Goal: Information Seeking & Learning: Learn about a topic

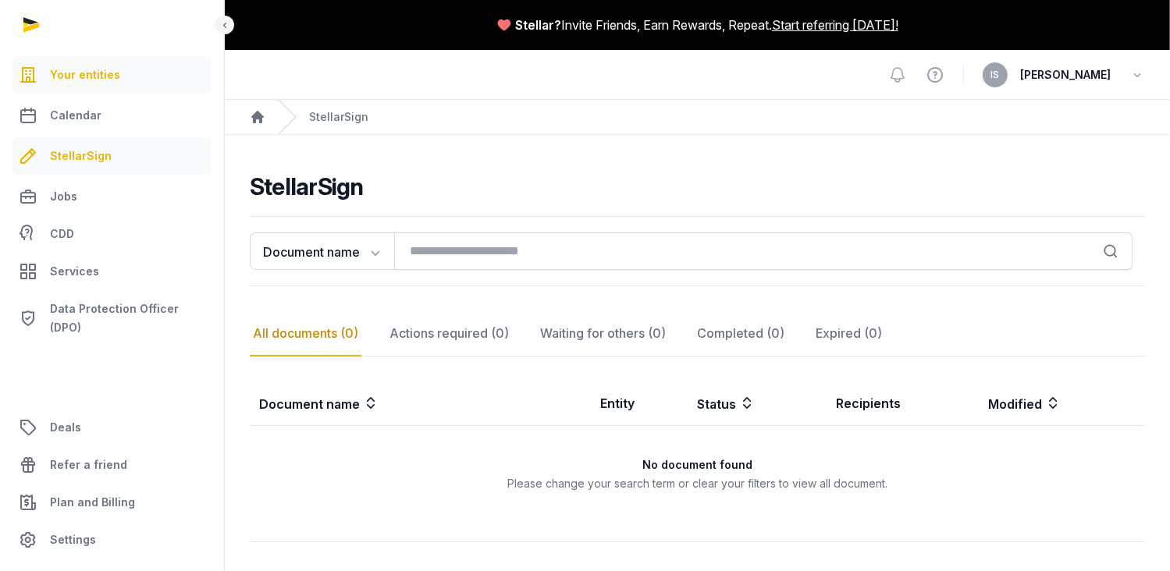
click at [62, 67] on span "Your entities" at bounding box center [85, 75] width 70 height 19
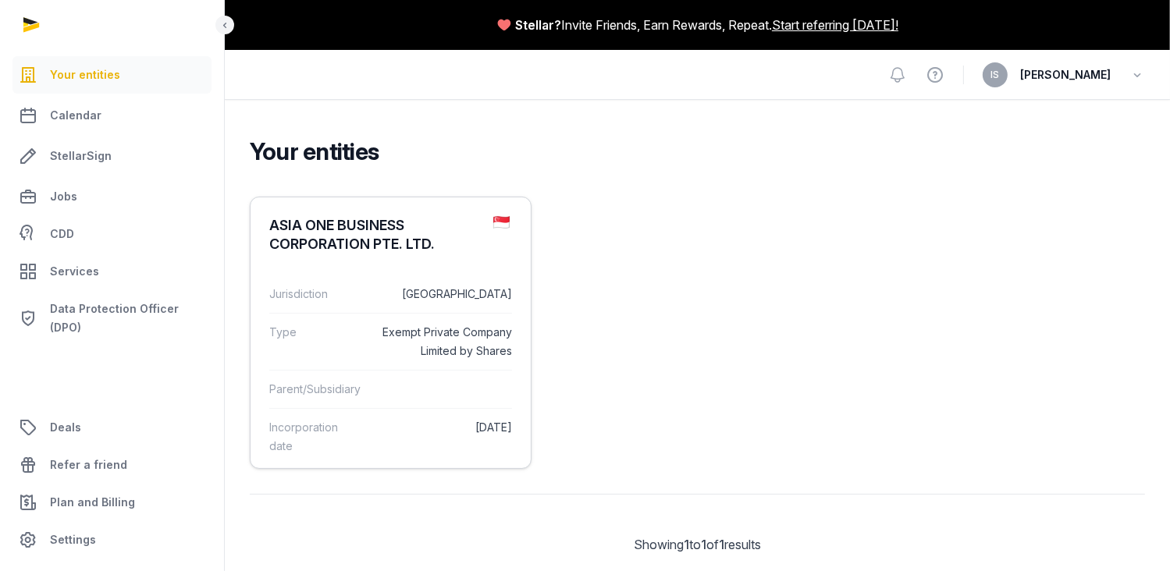
click at [345, 332] on dt "Type" at bounding box center [315, 341] width 92 height 37
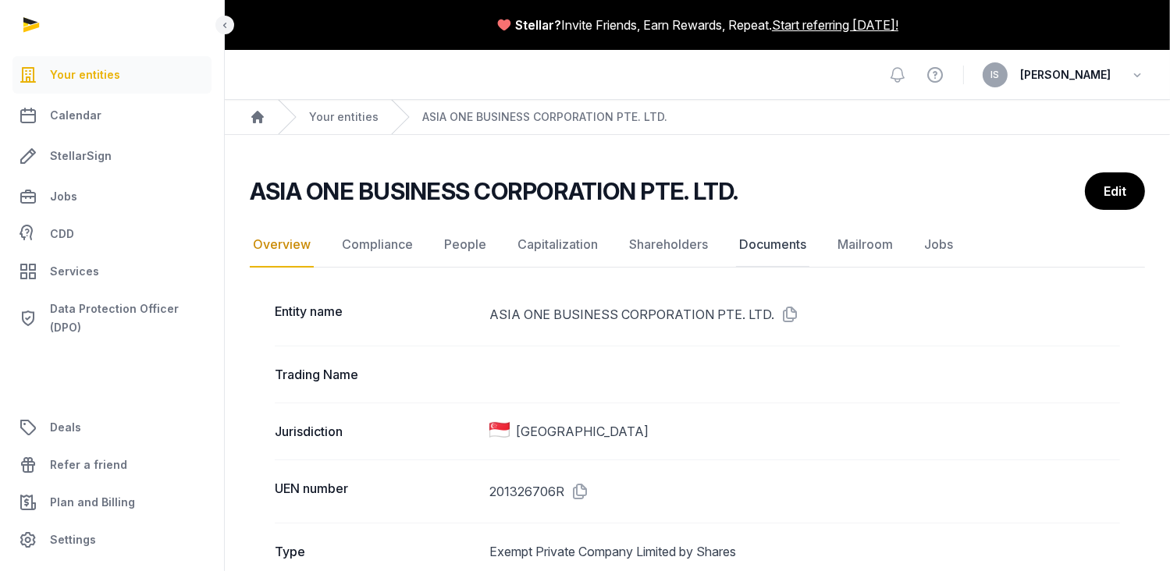
click at [765, 240] on link "Documents" at bounding box center [772, 244] width 73 height 45
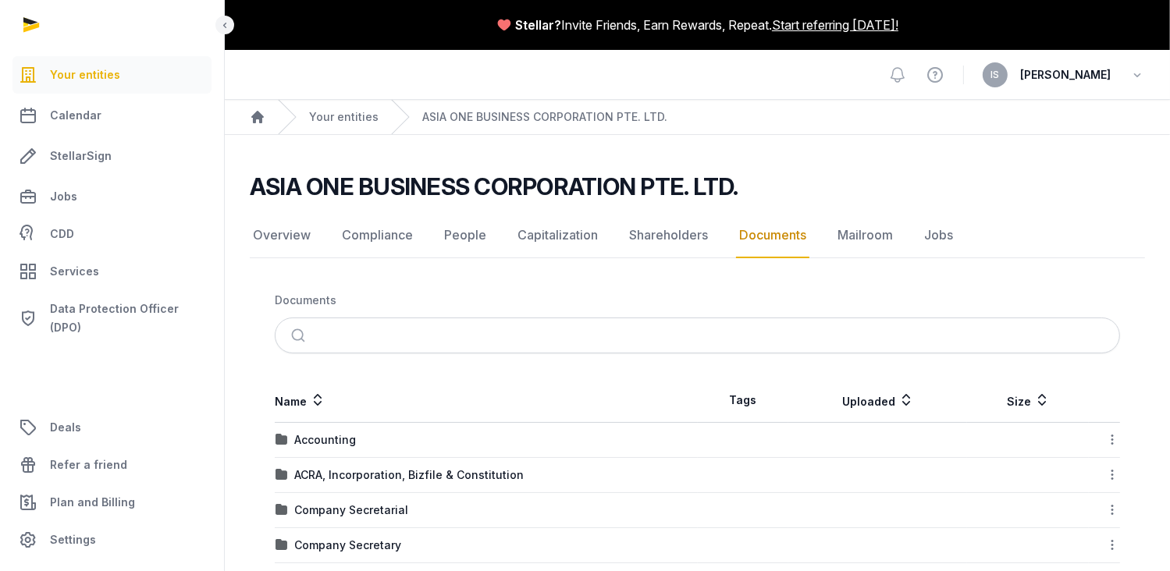
scroll to position [312, 0]
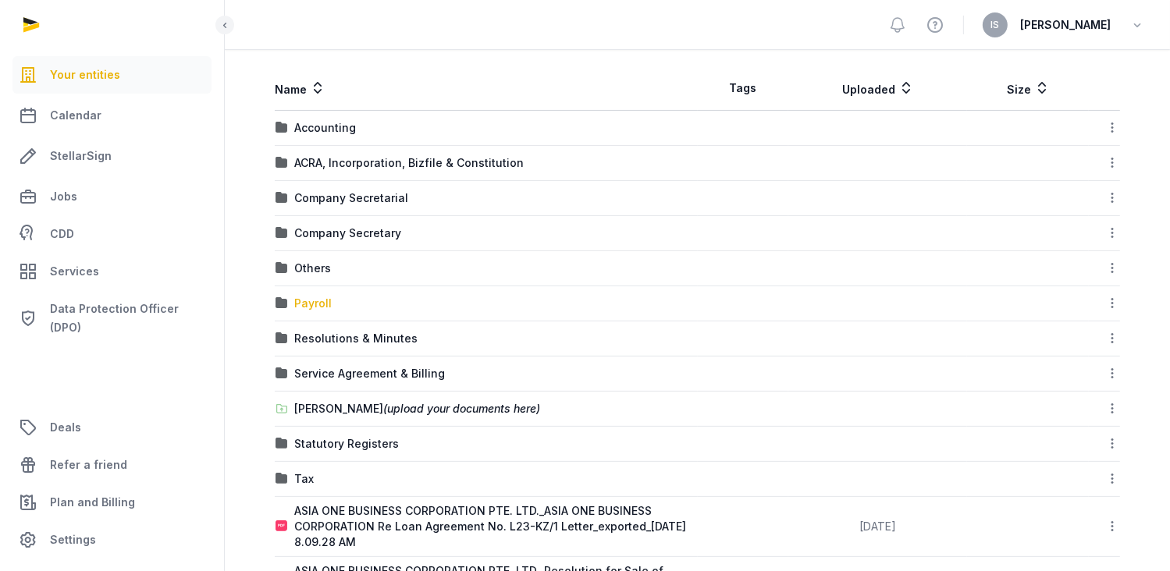
click at [304, 304] on div "Payroll" at bounding box center [312, 304] width 37 height 16
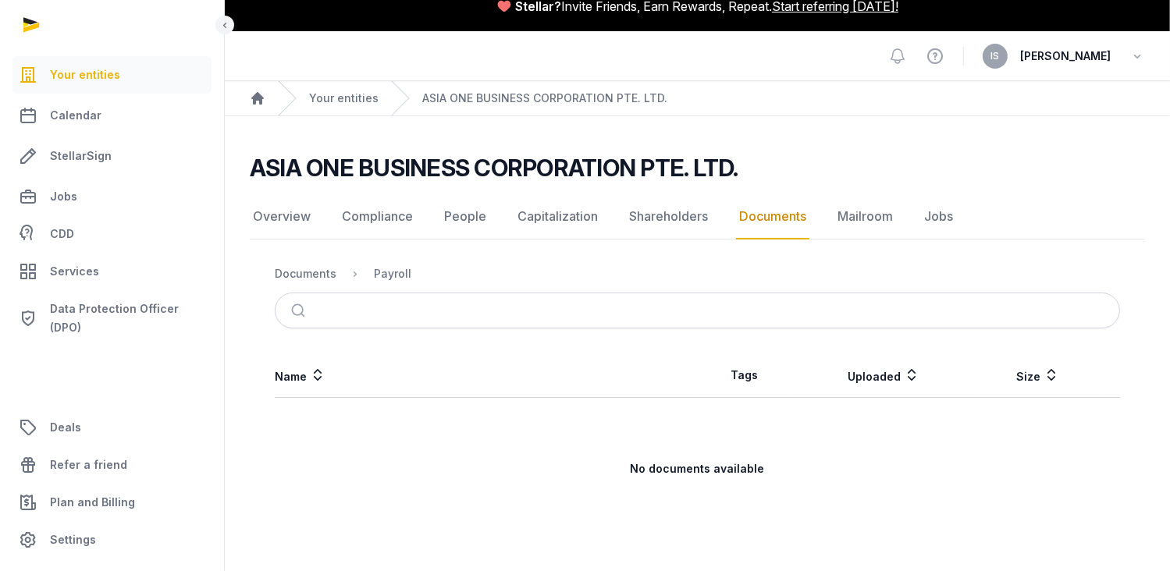
scroll to position [17, 0]
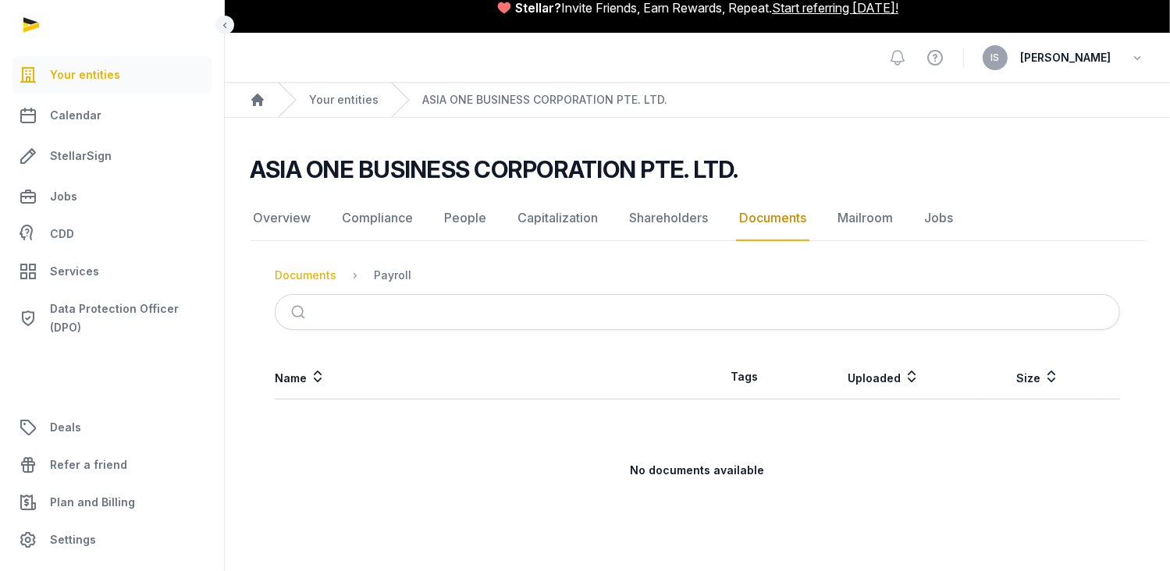
click at [306, 274] on div "Documents" at bounding box center [306, 276] width 62 height 16
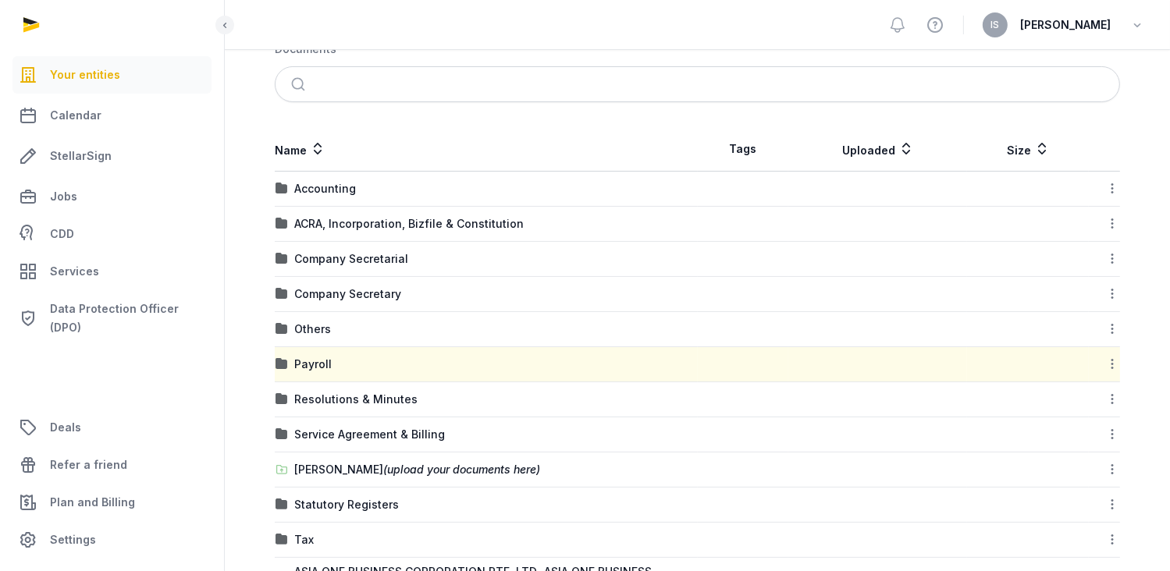
scroll to position [370, 0]
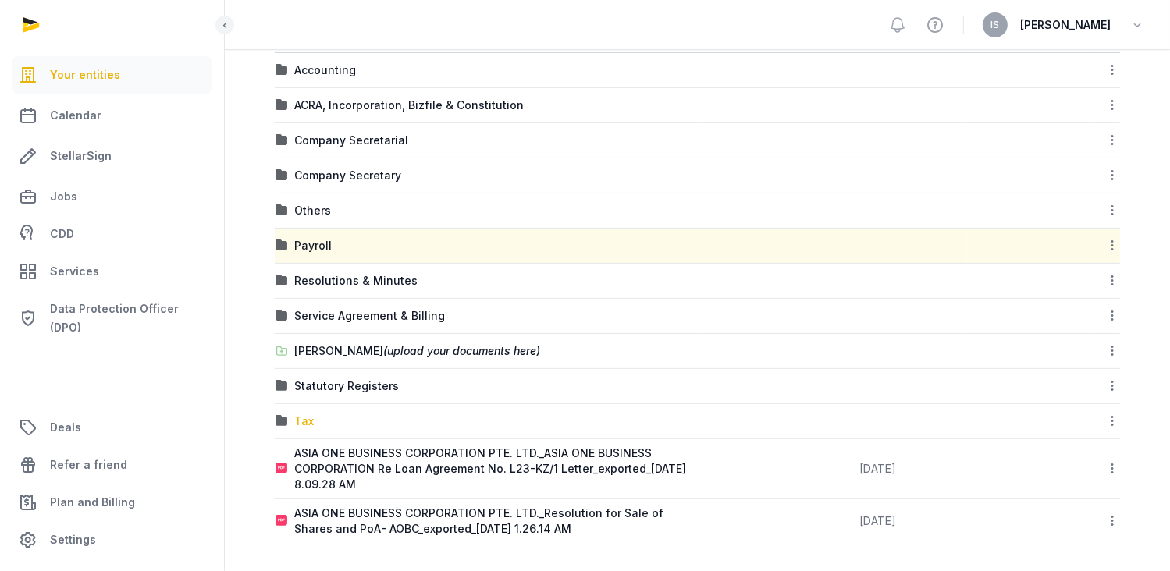
click at [294, 417] on div "Tax" at bounding box center [304, 422] width 20 height 16
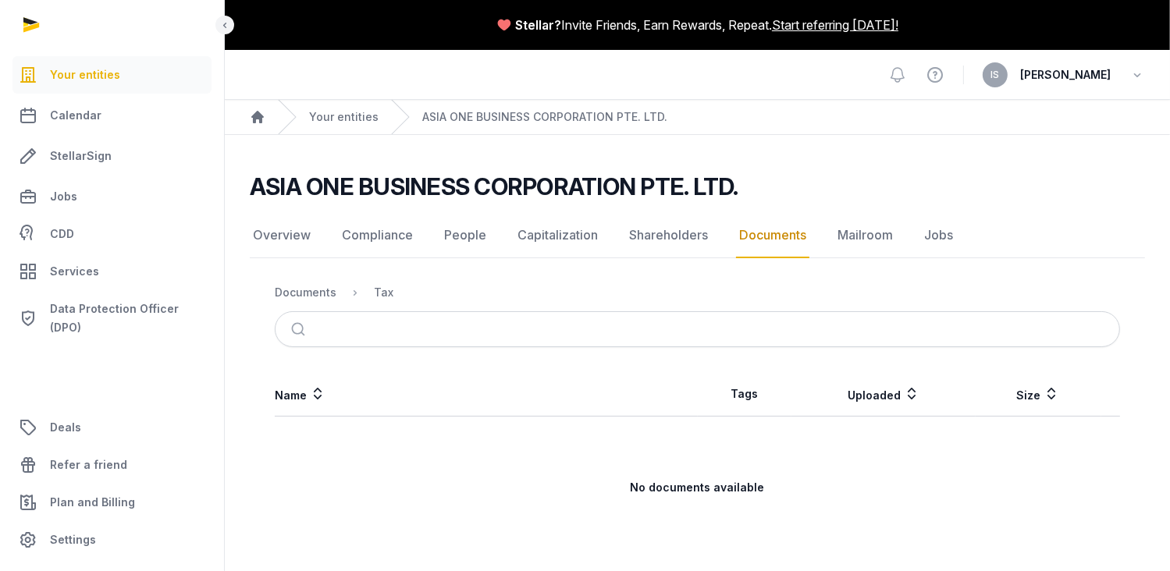
scroll to position [17, 0]
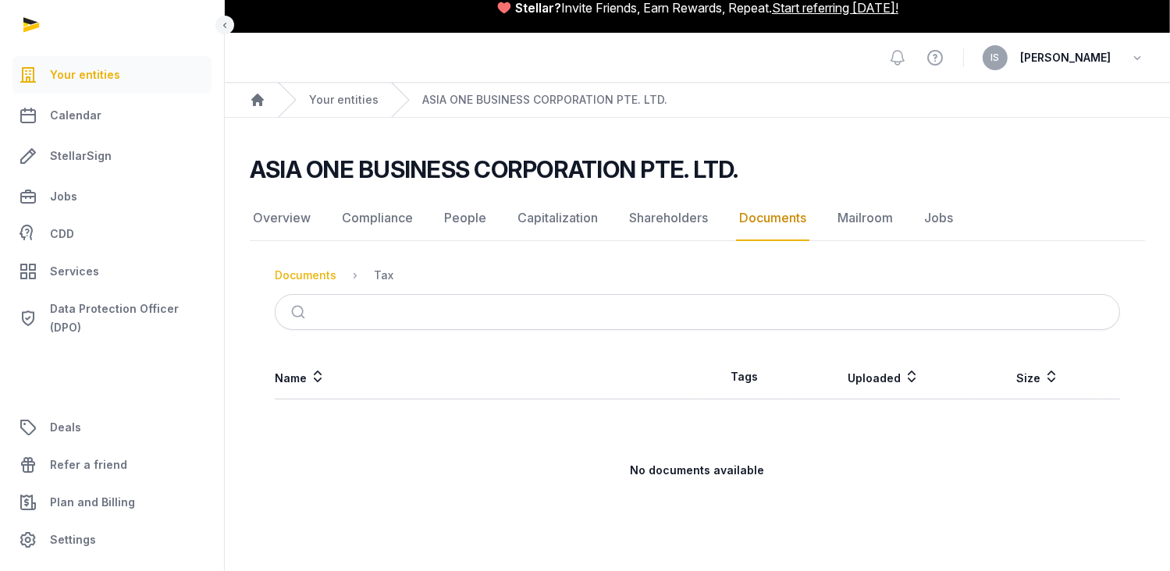
click at [300, 271] on div "Documents" at bounding box center [306, 276] width 62 height 16
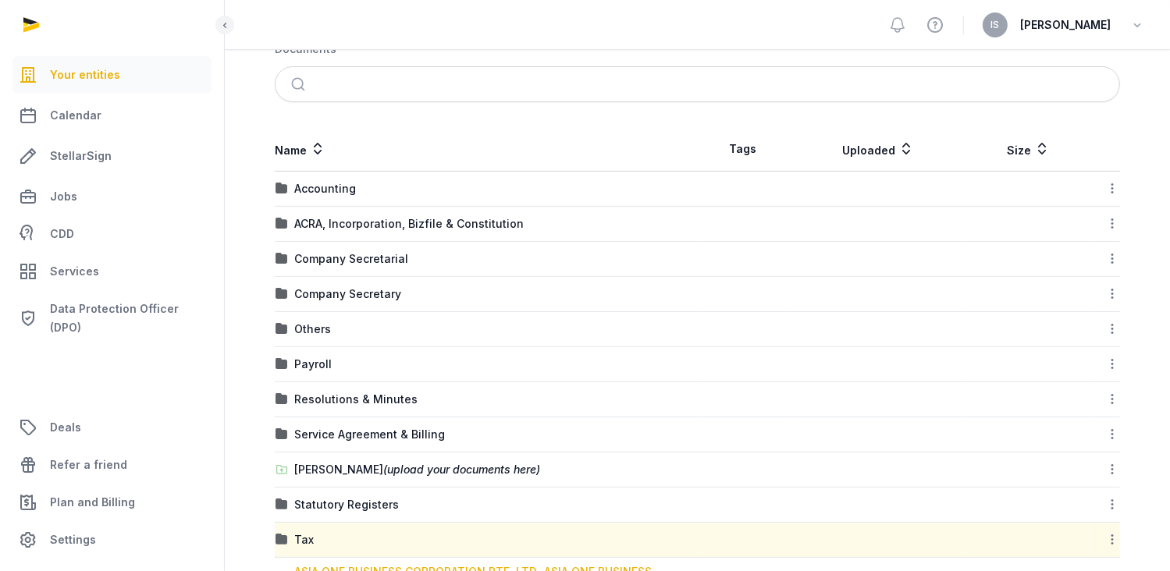
scroll to position [370, 0]
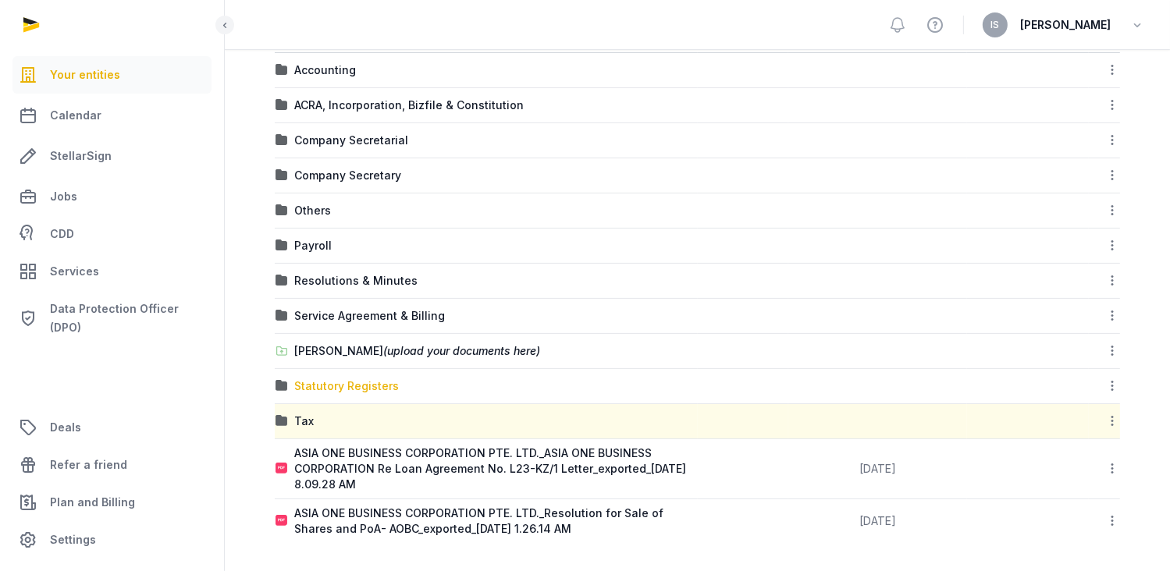
click at [347, 381] on div "Statutory Registers" at bounding box center [346, 386] width 105 height 16
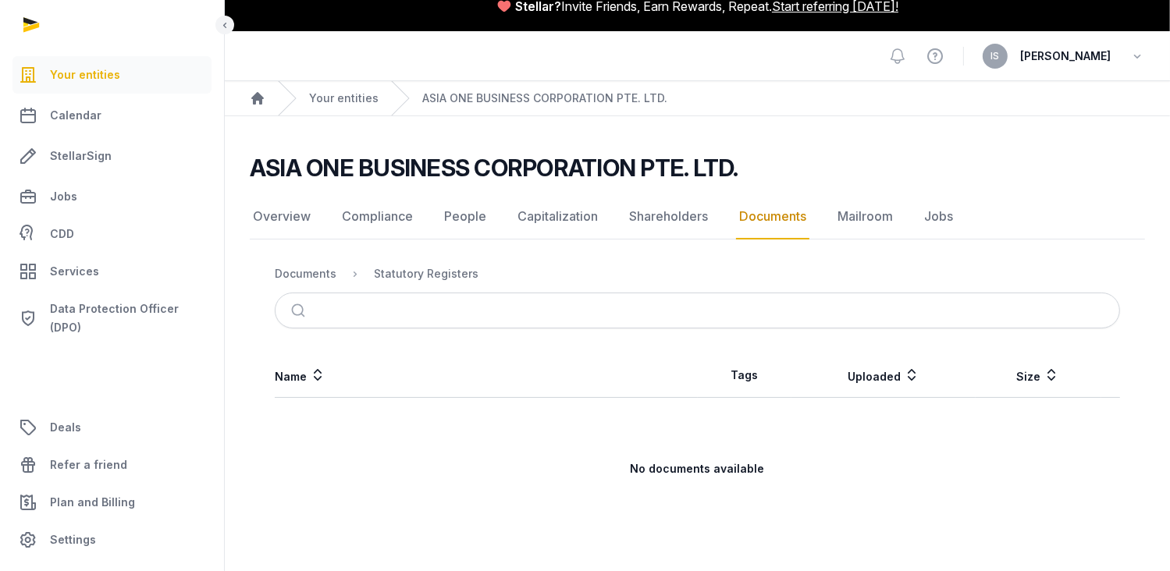
scroll to position [17, 0]
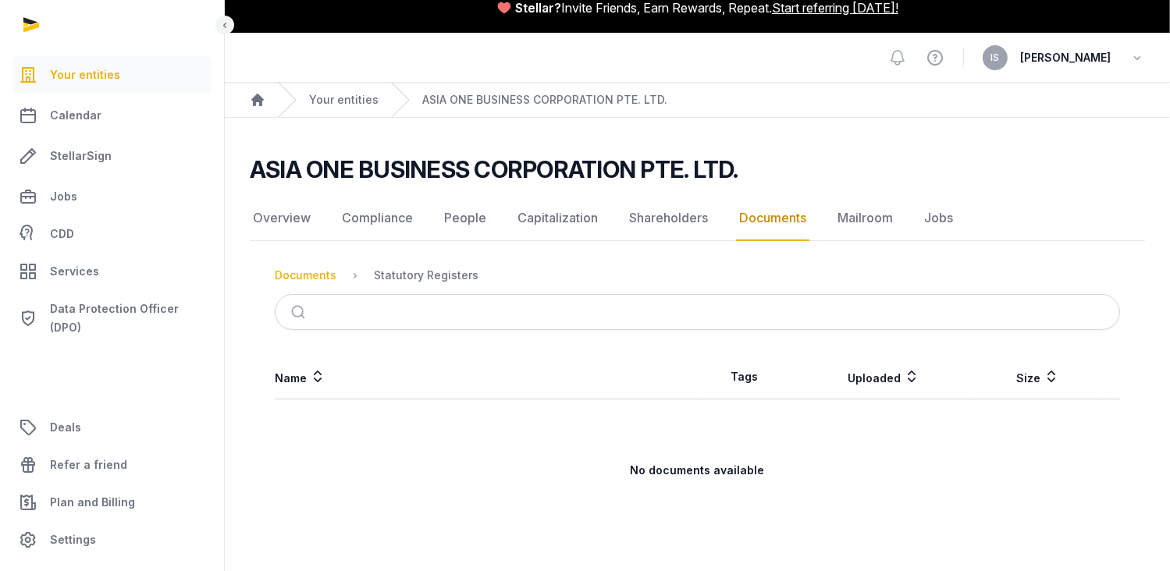
click at [302, 274] on div "Documents" at bounding box center [306, 276] width 62 height 16
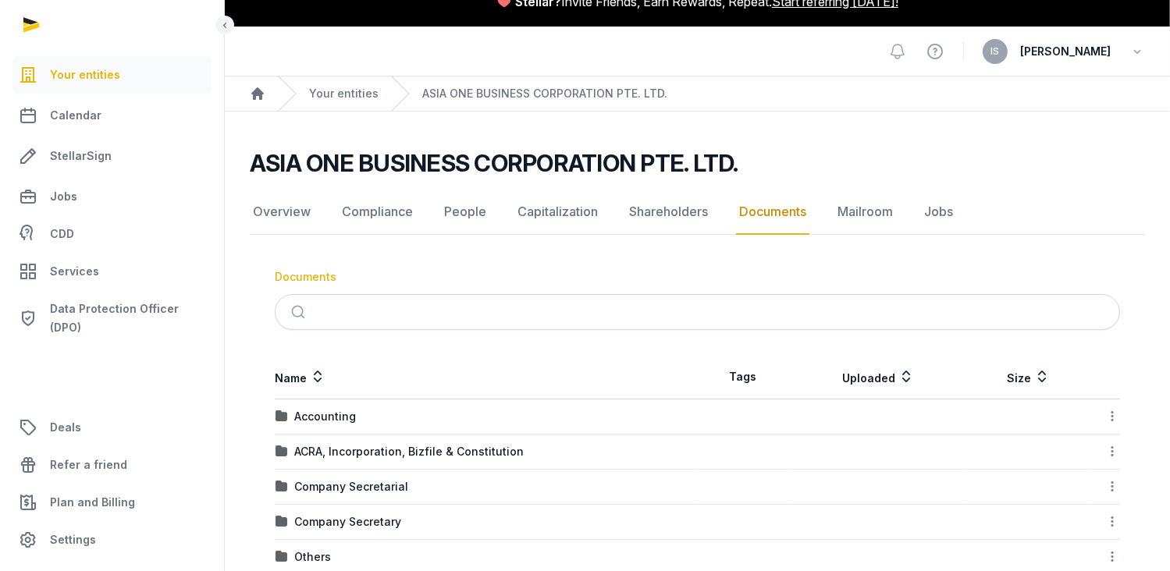
scroll to position [370, 0]
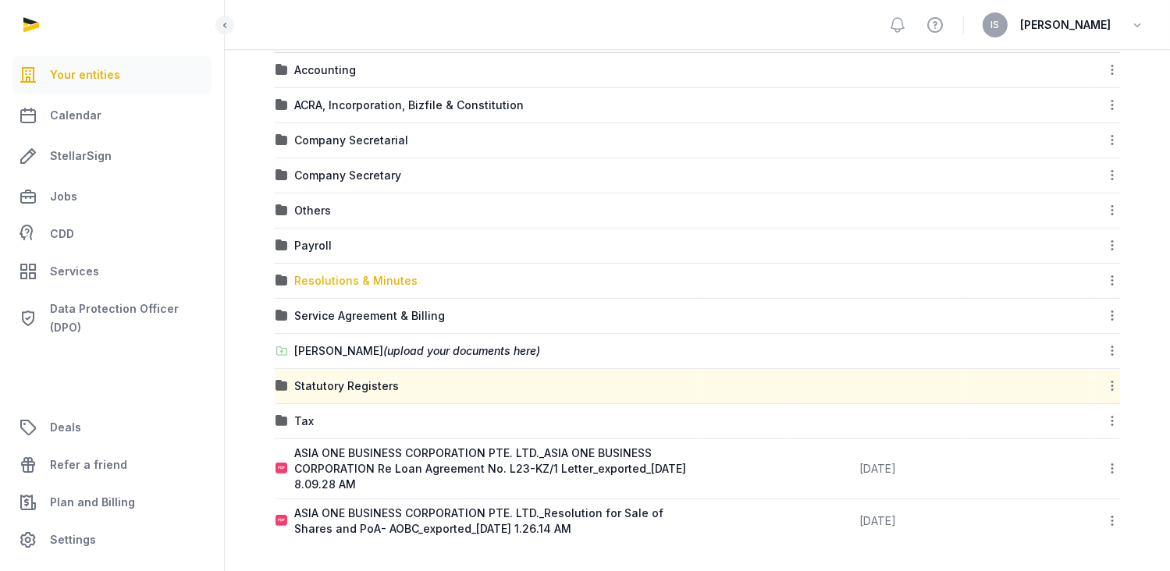
click at [352, 275] on div "Resolutions & Minutes" at bounding box center [355, 281] width 123 height 16
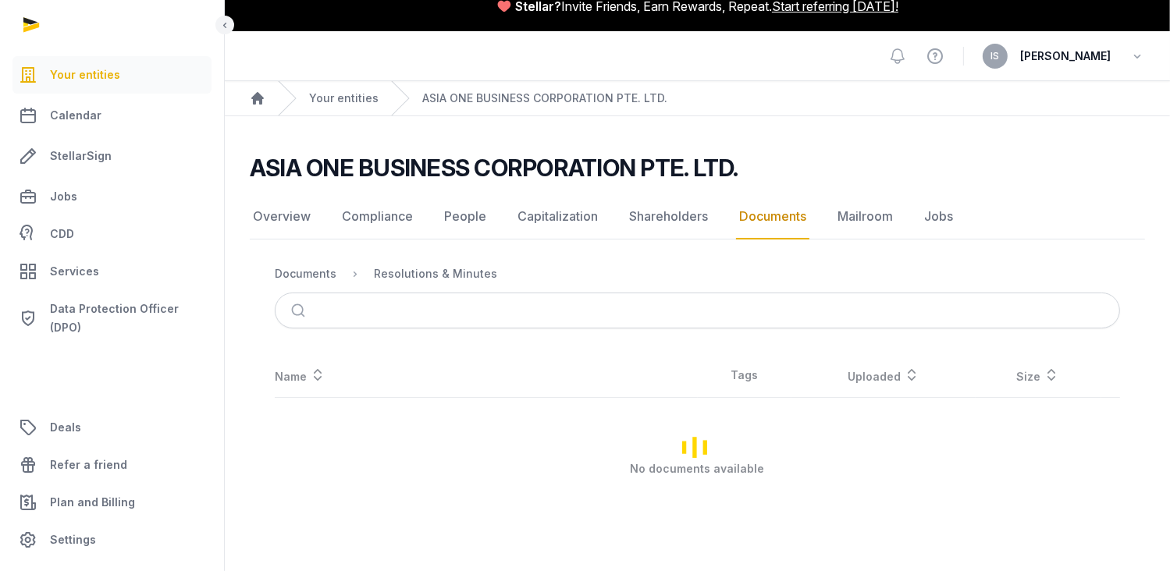
scroll to position [17, 0]
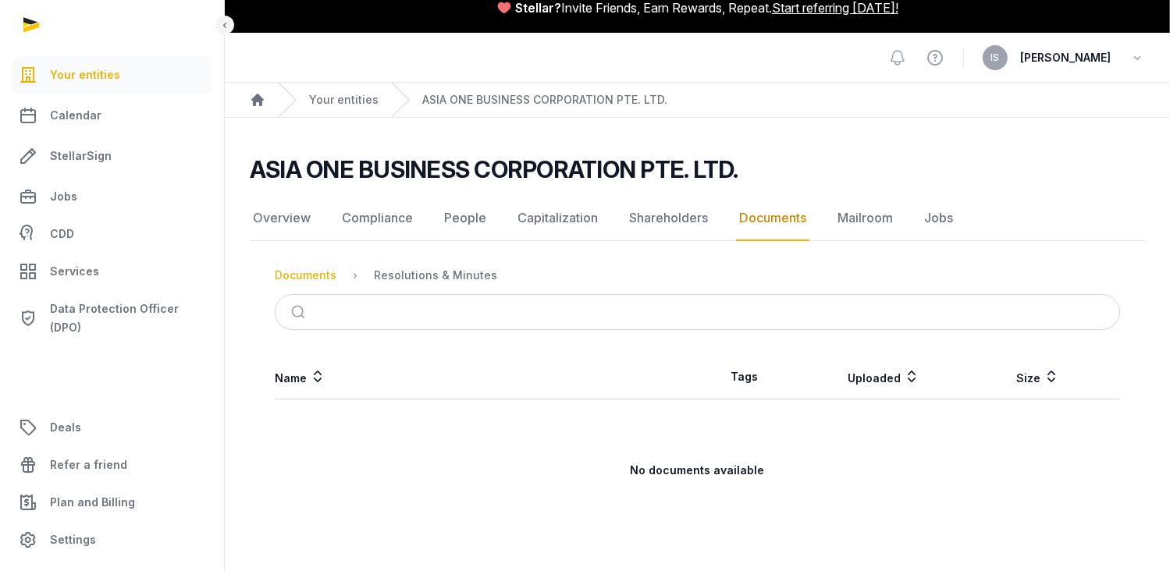
click at [293, 279] on div "Documents" at bounding box center [306, 276] width 62 height 16
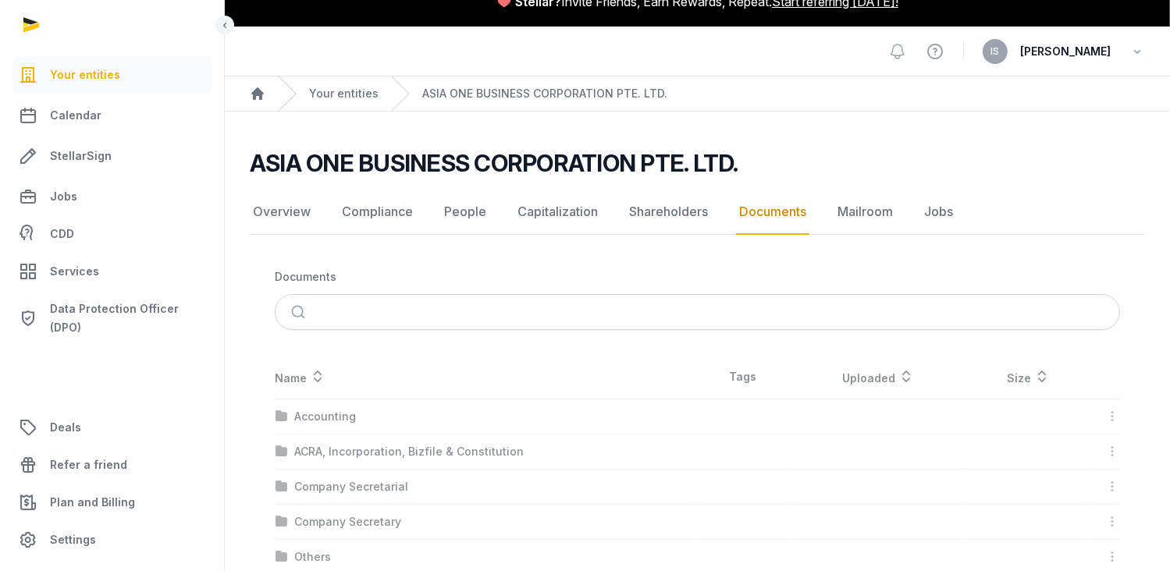
scroll to position [370, 0]
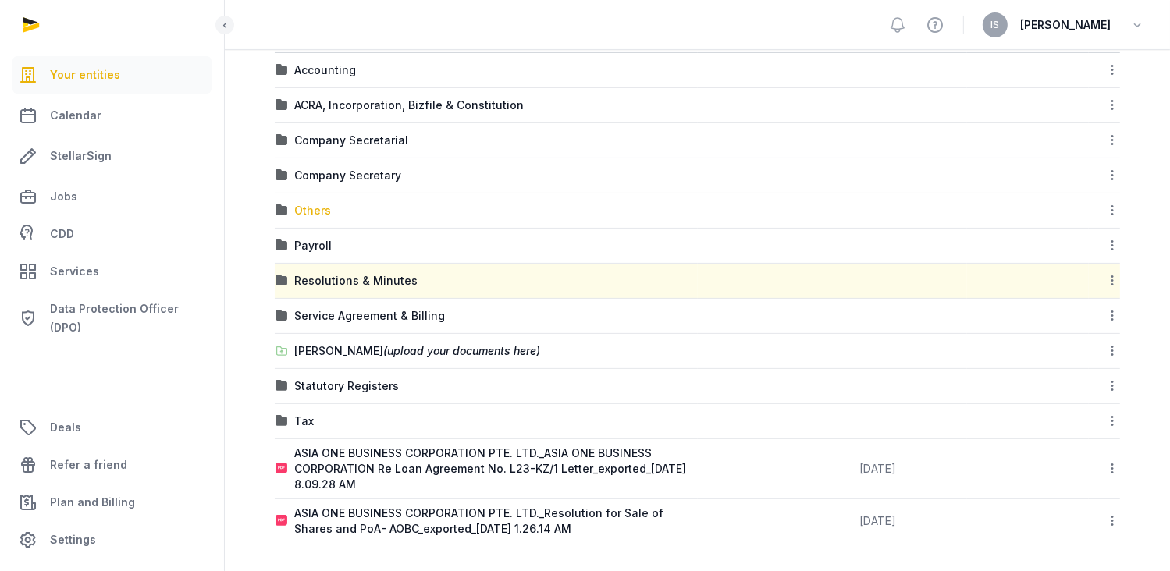
click at [317, 211] on div "Others" at bounding box center [312, 211] width 37 height 16
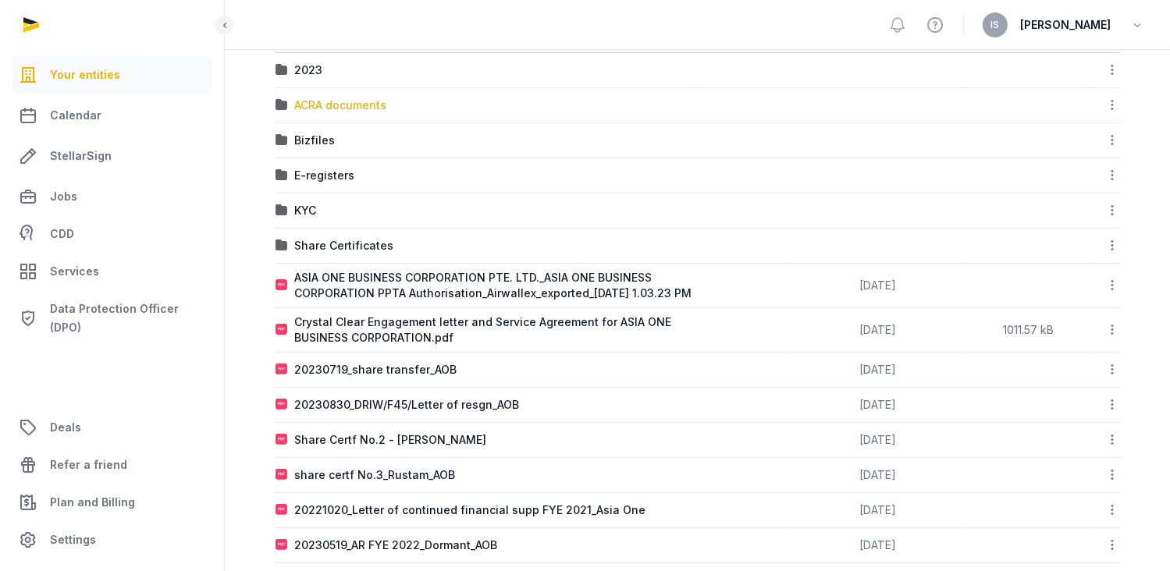
click at [370, 98] on div "ACRA documents" at bounding box center [340, 106] width 92 height 16
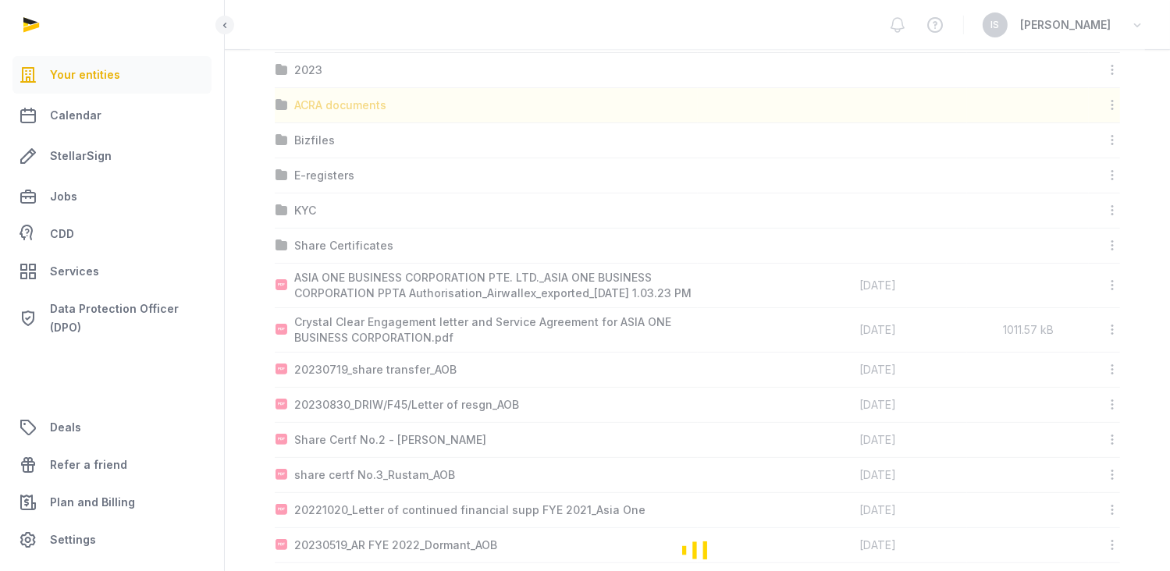
scroll to position [0, 0]
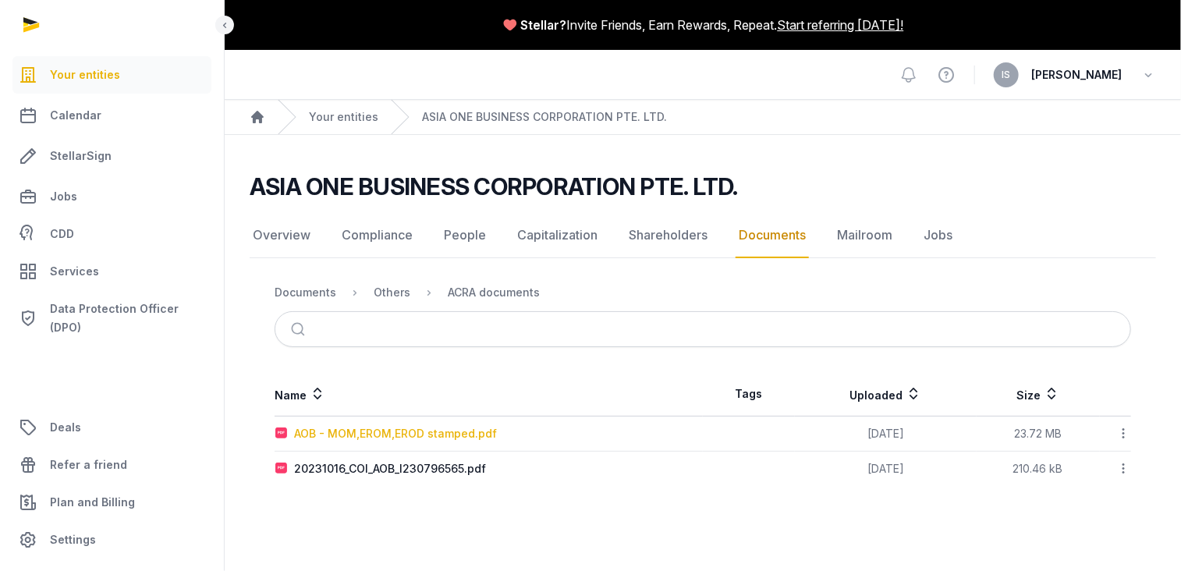
click at [381, 437] on div "AOB - MOM,EROM,EROD stamped.pdf" at bounding box center [395, 434] width 203 height 16
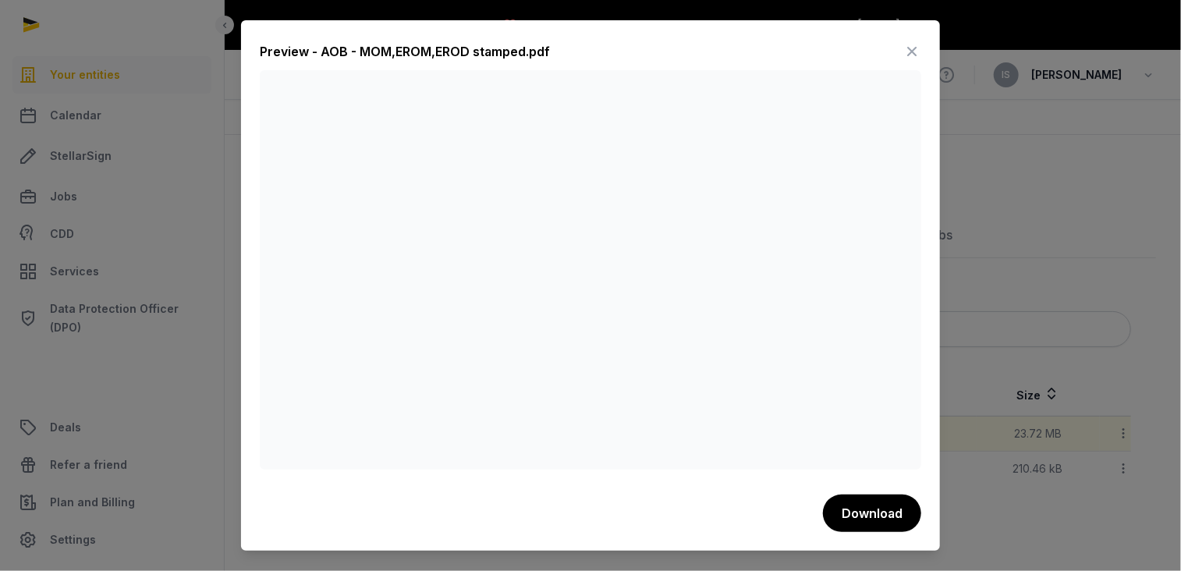
click at [911, 49] on icon at bounding box center [912, 51] width 19 height 25
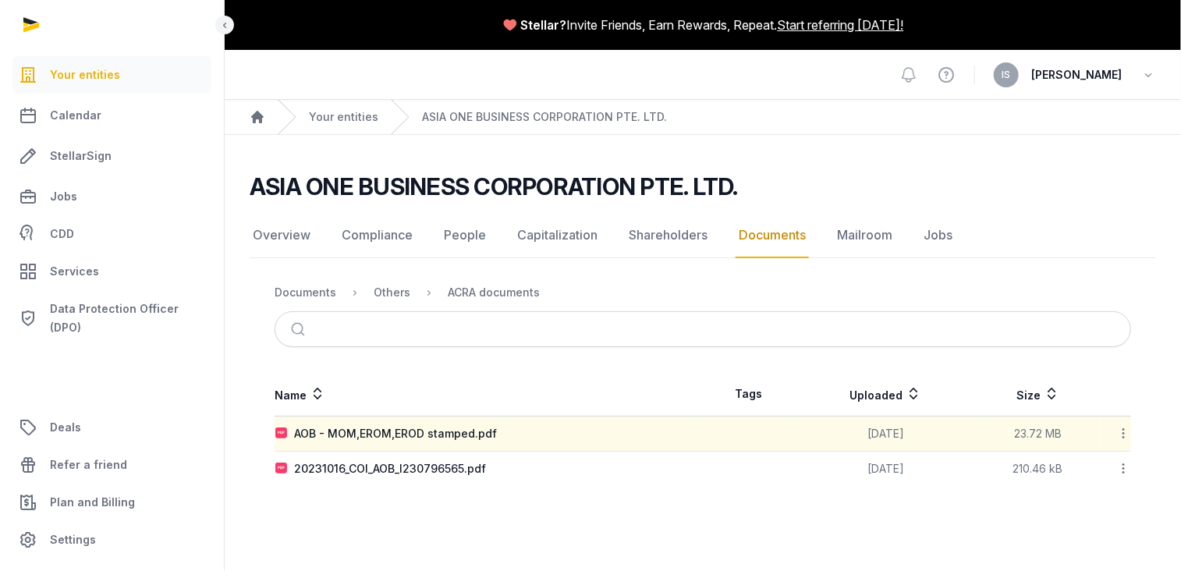
click at [390, 470] on div "20231016_COI_AOB_I230796565.pdf" at bounding box center [390, 469] width 192 height 16
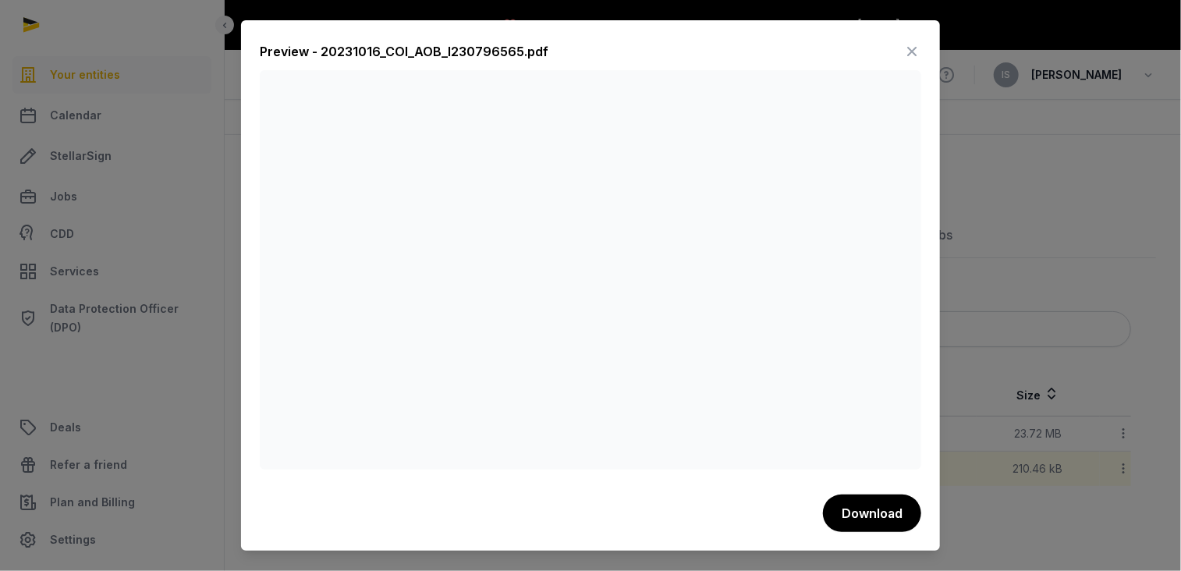
click at [918, 50] on icon at bounding box center [912, 51] width 19 height 25
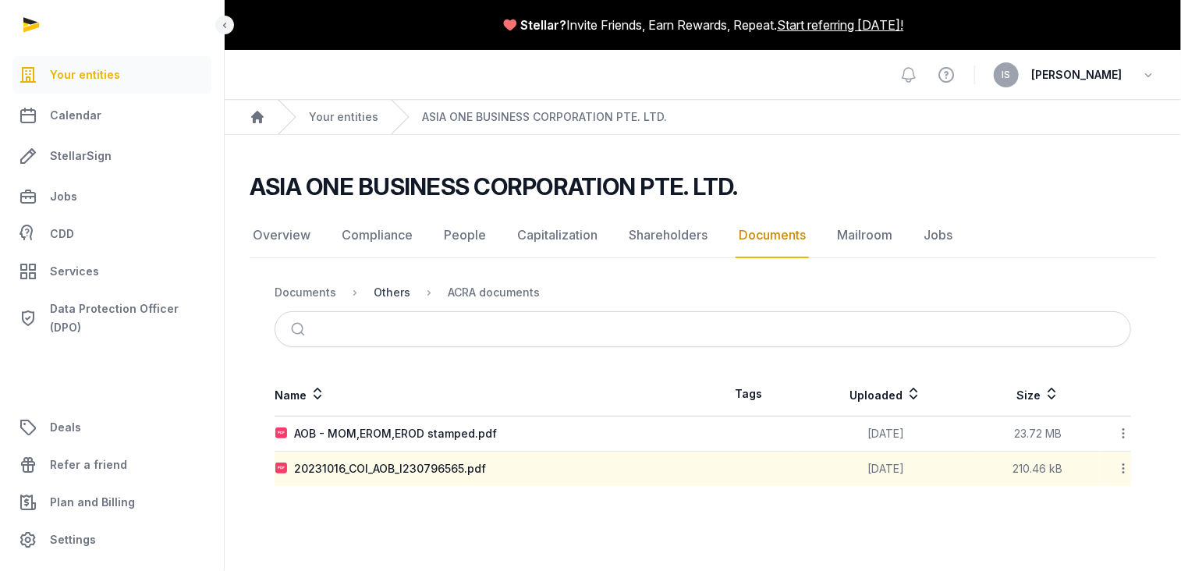
click at [378, 292] on div "Others" at bounding box center [392, 293] width 37 height 16
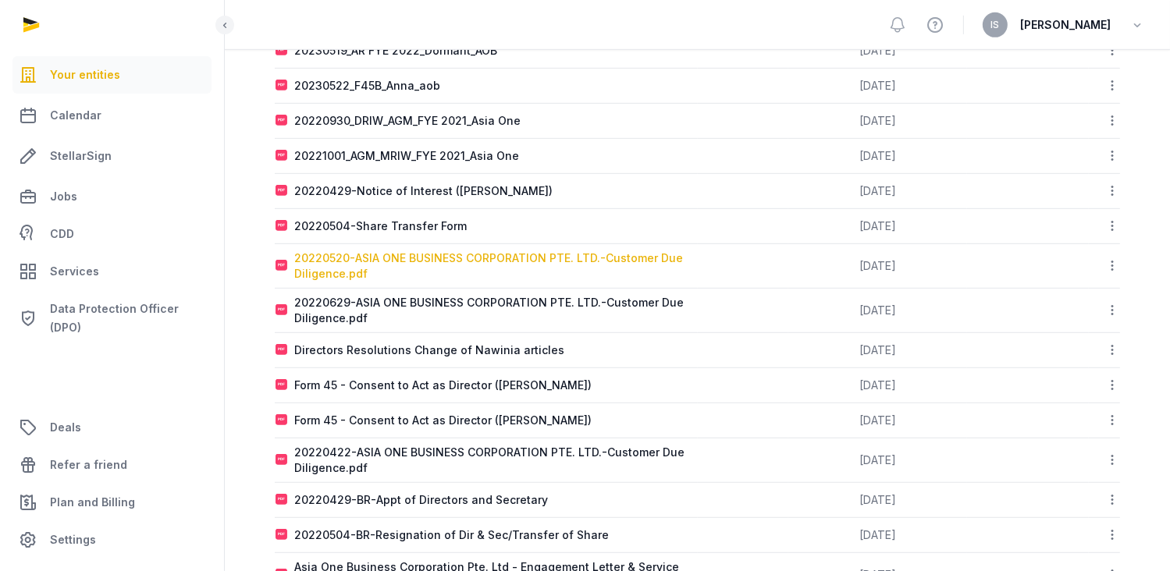
scroll to position [925, 0]
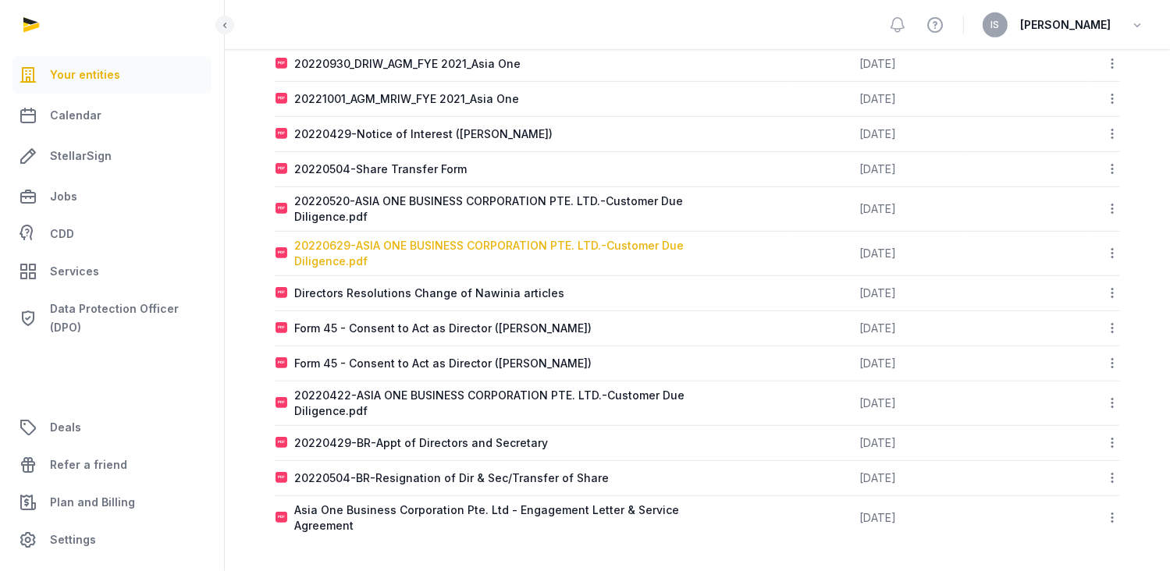
click at [459, 249] on div "20220629-ASIA ONE BUSINESS CORPORATION PTE. LTD.-Customer Due Diligence.pdf" at bounding box center [495, 253] width 403 height 31
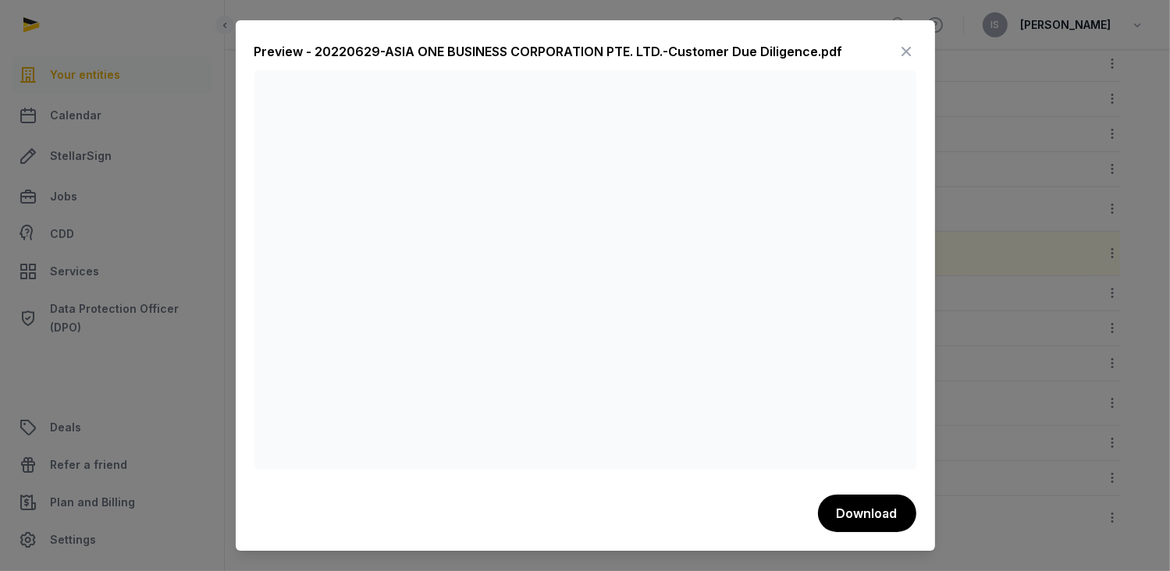
click at [902, 56] on icon at bounding box center [906, 51] width 19 height 25
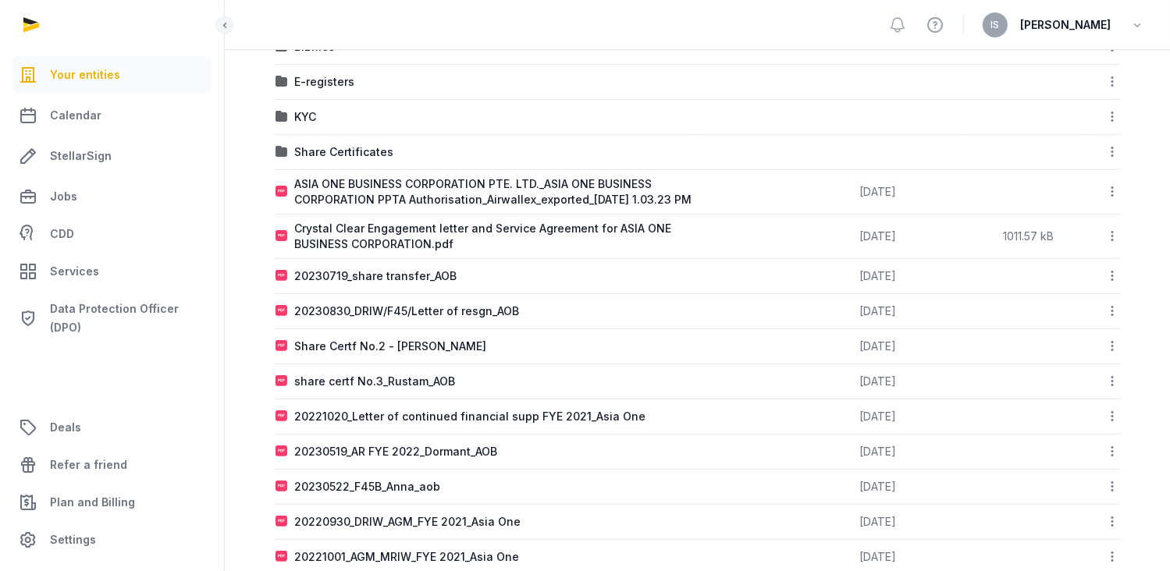
scroll to position [0, 0]
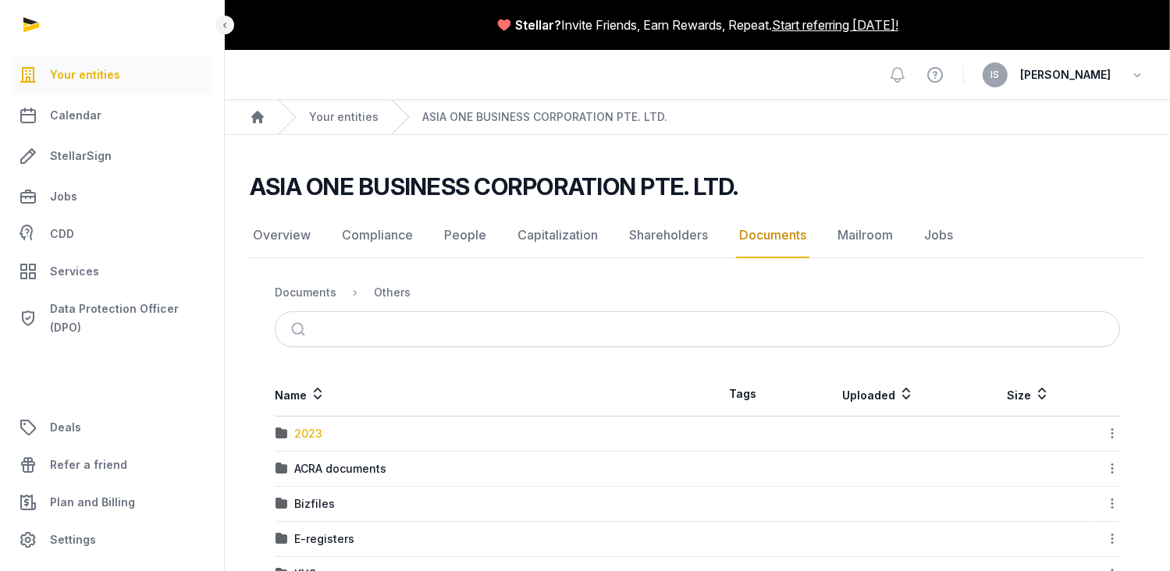
click at [318, 432] on div "2023" at bounding box center [308, 434] width 28 height 16
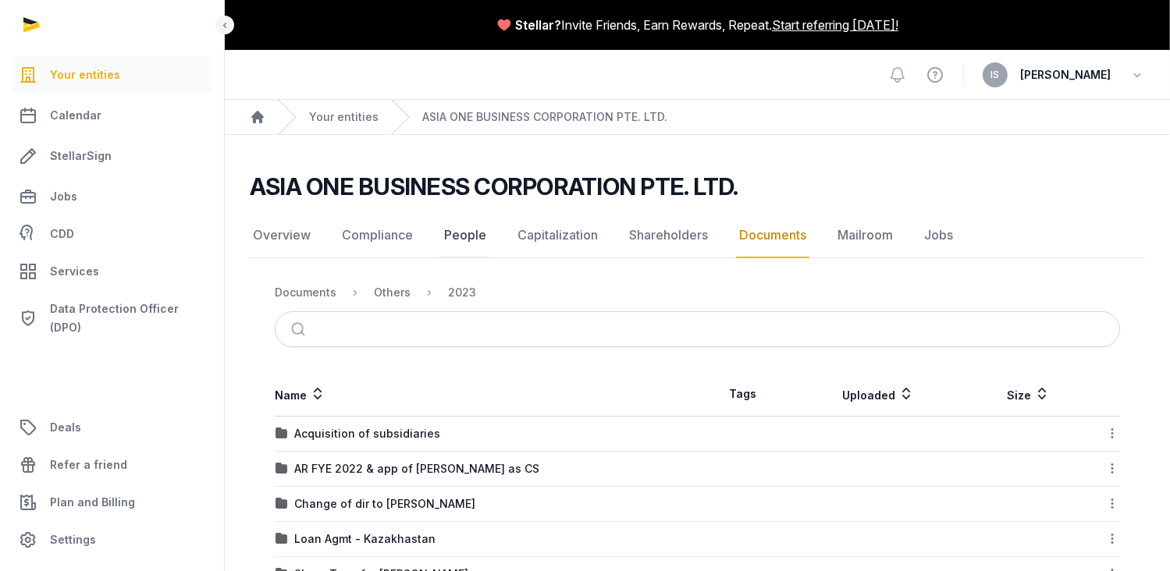
scroll to position [84, 0]
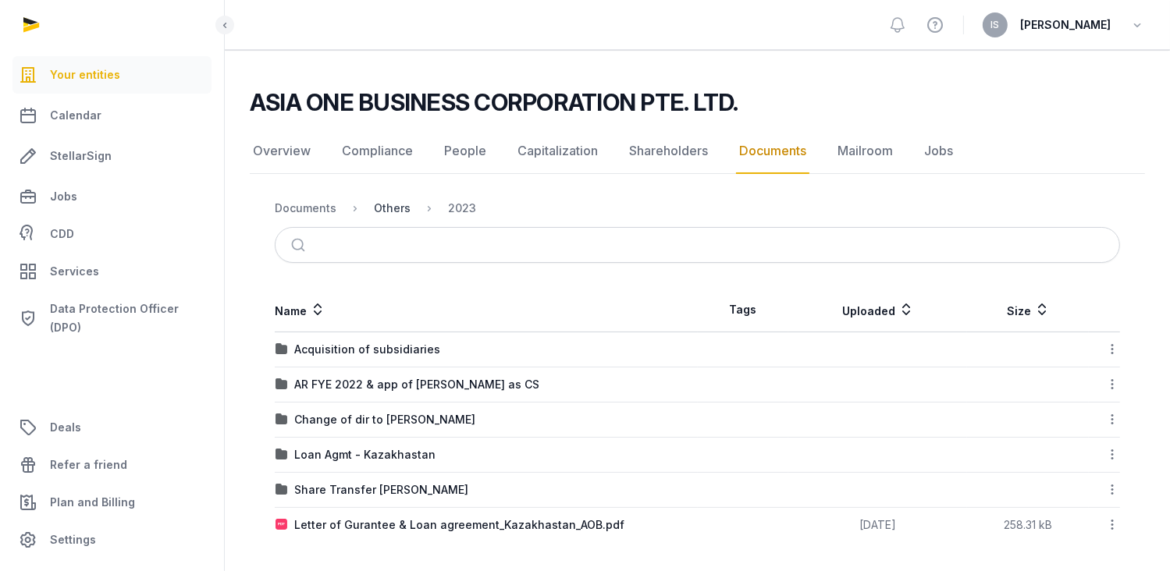
click at [384, 205] on div "Others" at bounding box center [392, 209] width 37 height 16
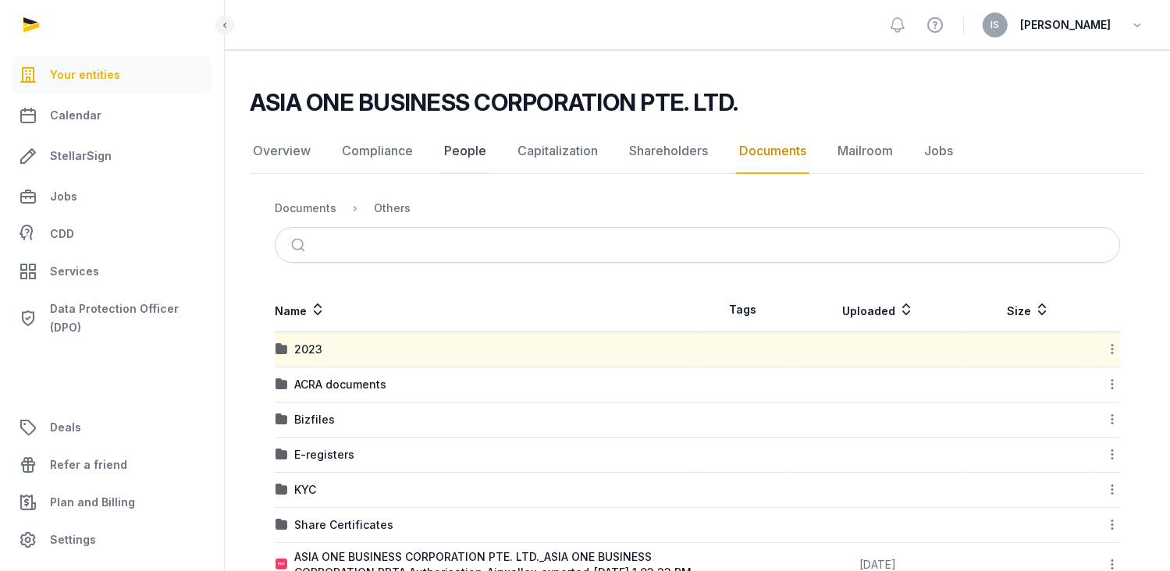
click at [468, 149] on link "People" at bounding box center [465, 151] width 48 height 45
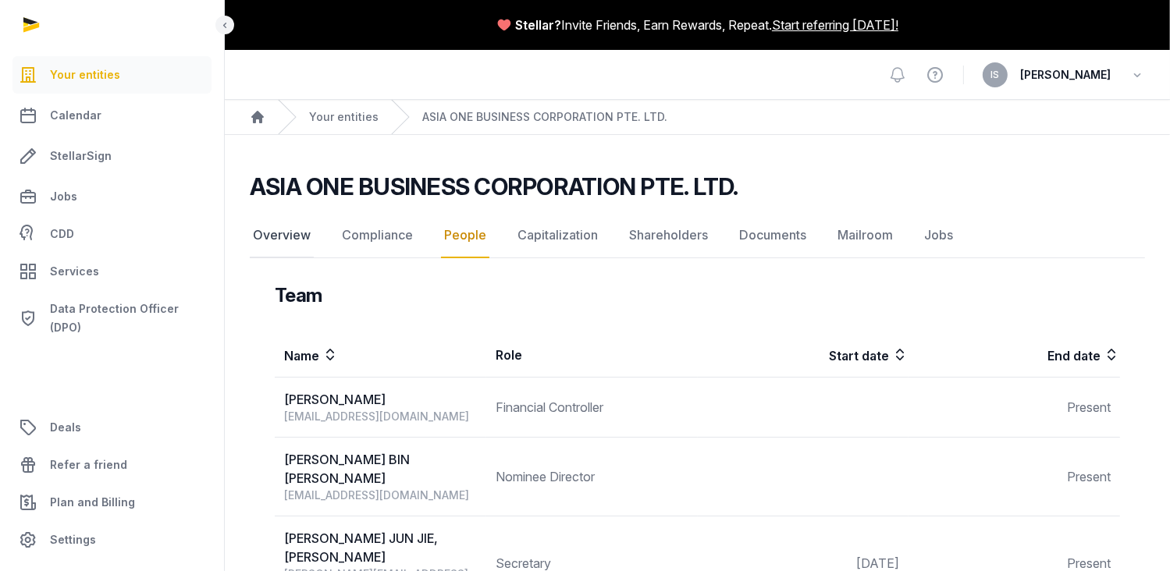
click at [284, 237] on link "Overview" at bounding box center [282, 235] width 64 height 45
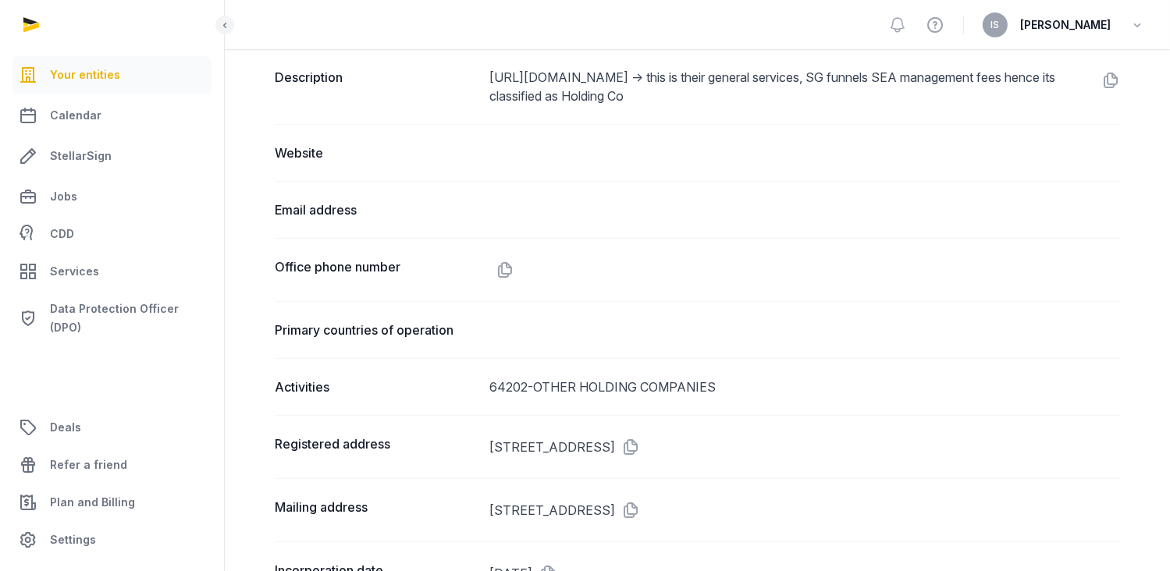
scroll to position [780, 0]
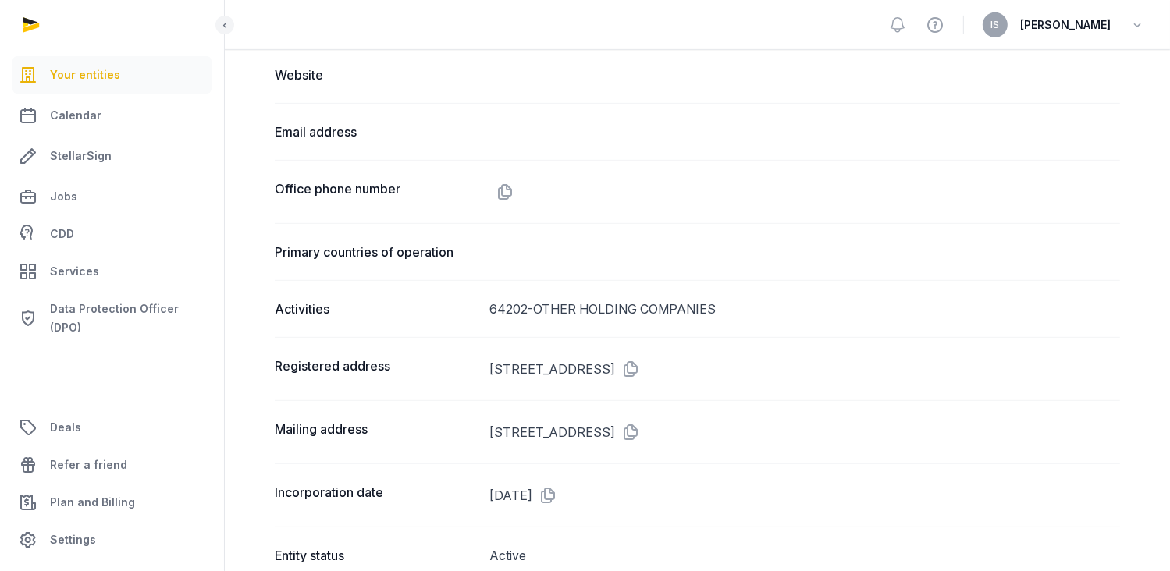
click at [713, 308] on div "64202-OTHER HOLDING COMPANIES" at bounding box center [804, 309] width 630 height 19
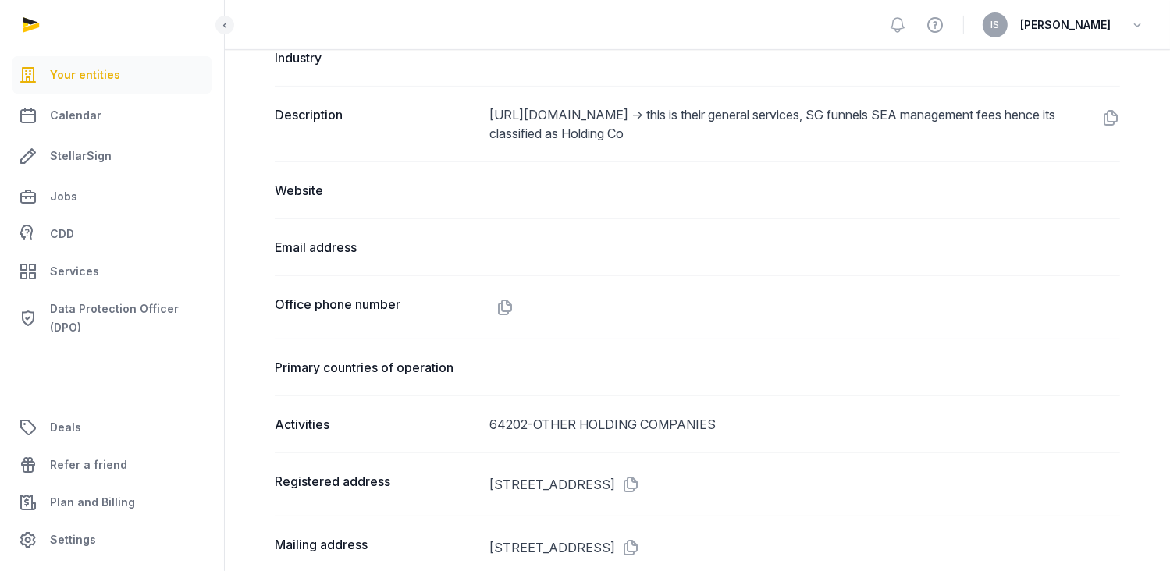
scroll to position [587, 0]
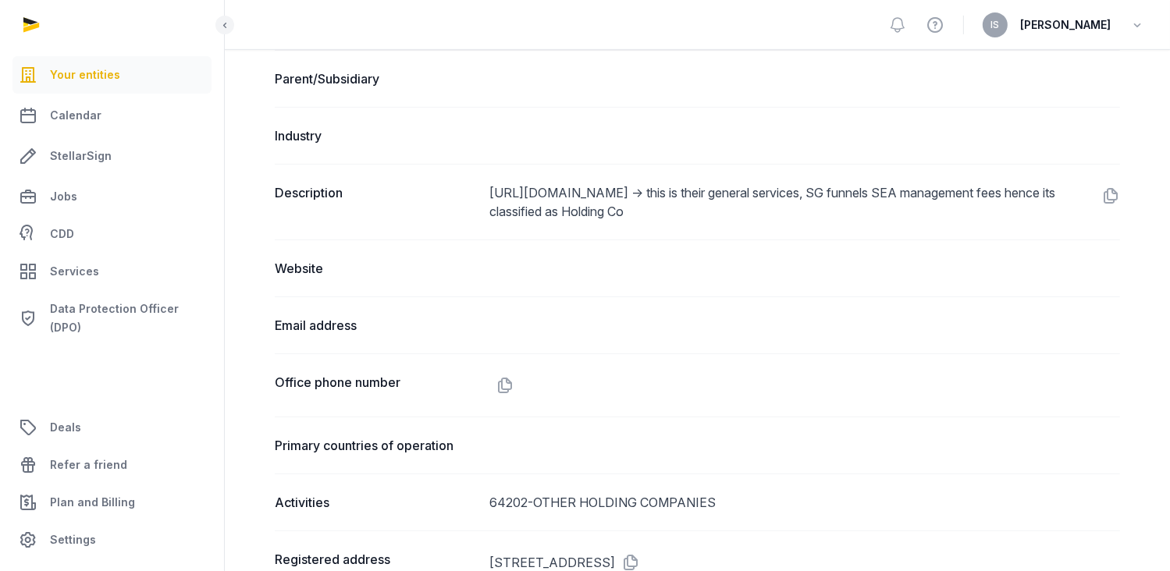
click at [662, 193] on dd "[URL][DOMAIN_NAME] -> this is their general services, SG funnels SEA management…" at bounding box center [804, 201] width 630 height 37
click at [729, 193] on dd "[URL][DOMAIN_NAME] -> this is their general services, SG funnels SEA management…" at bounding box center [804, 201] width 630 height 37
click at [803, 190] on dd "[URL][DOMAIN_NAME] -> this is their general services, SG funnels SEA management…" at bounding box center [804, 201] width 630 height 37
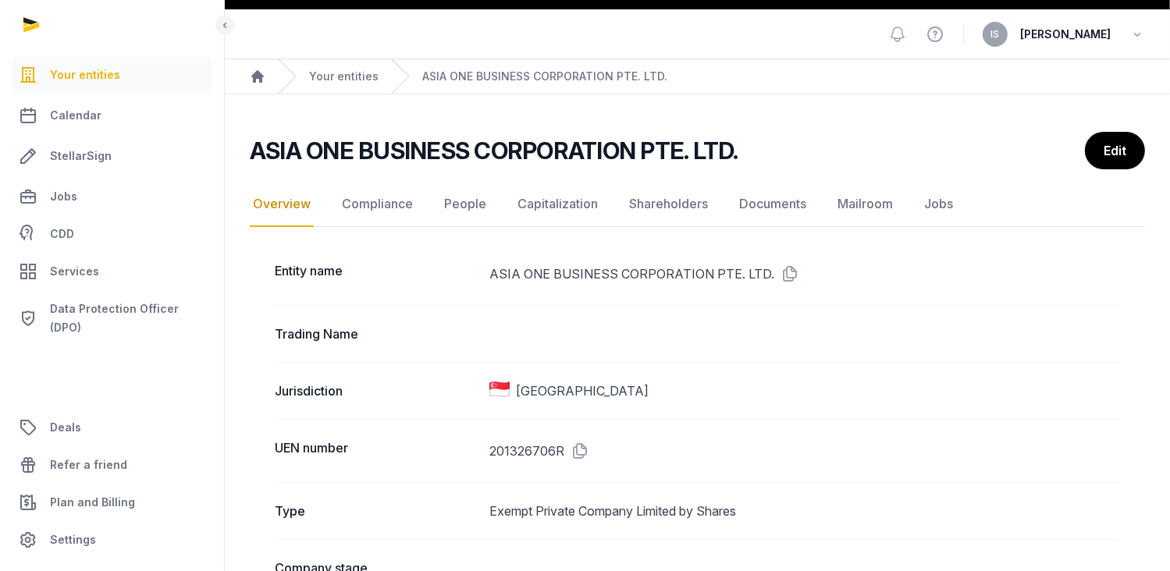
scroll to position [0, 0]
